Goal: Task Accomplishment & Management: Complete application form

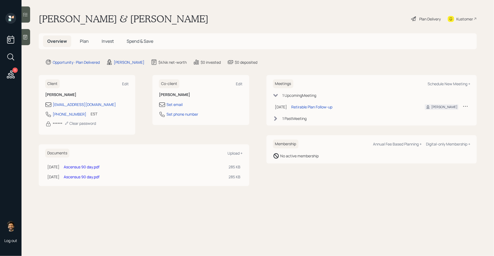
click at [104, 43] on span "Invest" at bounding box center [108, 41] width 12 height 6
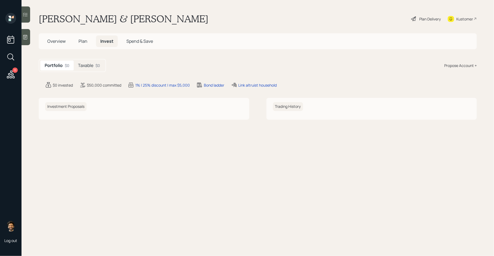
click at [82, 45] on h5 "Plan" at bounding box center [82, 42] width 17 height 12
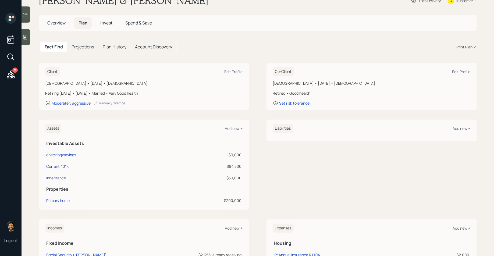
scroll to position [20, 0]
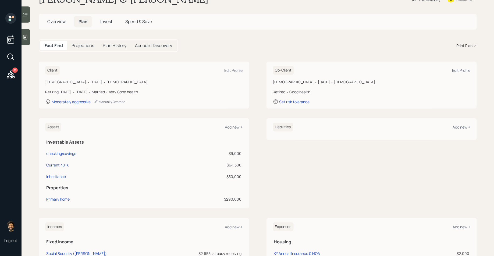
click at [59, 162] on div "Current 401K" at bounding box center [57, 165] width 22 height 6
select select "company_sponsored"
select select "balanced"
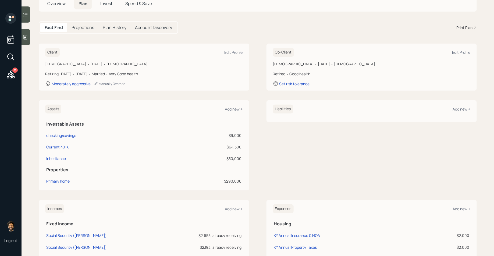
scroll to position [39, 0]
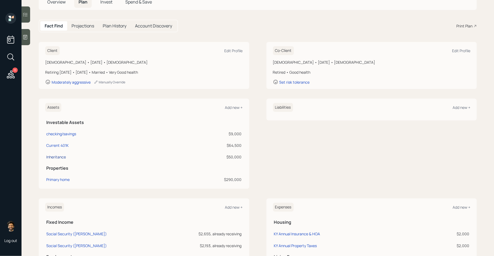
click at [54, 155] on div "Inheritance" at bounding box center [56, 157] width 20 height 6
select select "cash"
